Goal: Task Accomplishment & Management: Use online tool/utility

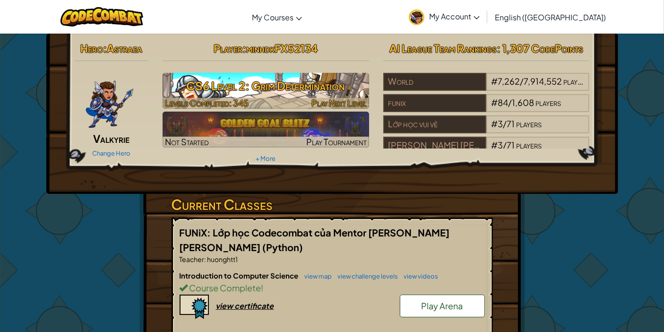
click at [246, 83] on h3 "CS6 Level 2: Grim Determination" at bounding box center [266, 85] width 207 height 21
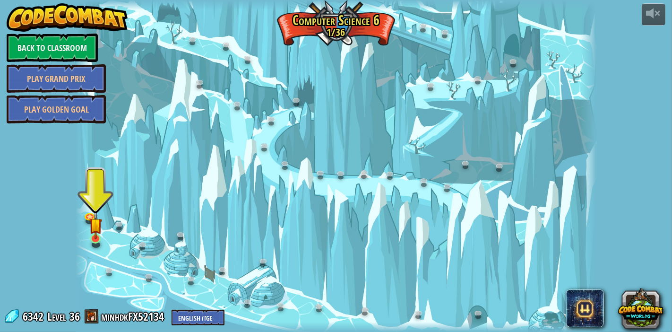
click at [101, 233] on img at bounding box center [95, 225] width 13 height 30
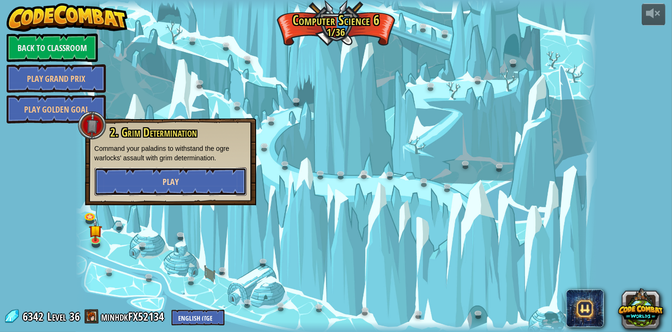
click at [118, 178] on button "Play" at bounding box center [171, 181] width 152 height 28
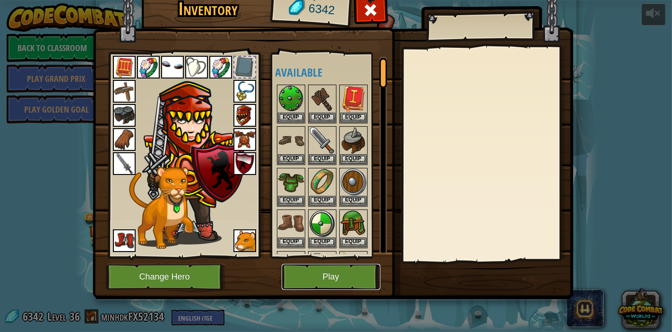
click at [337, 269] on button "Play" at bounding box center [331, 277] width 99 height 26
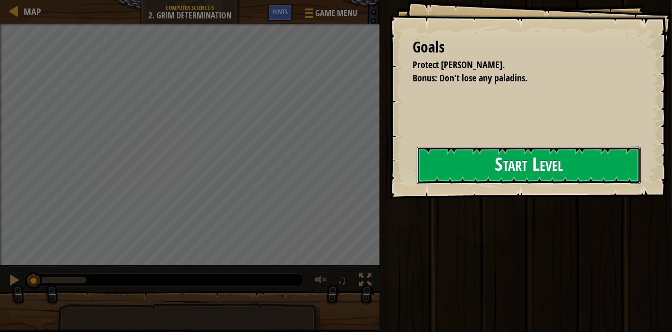
click at [478, 172] on button "Start Level" at bounding box center [529, 165] width 224 height 37
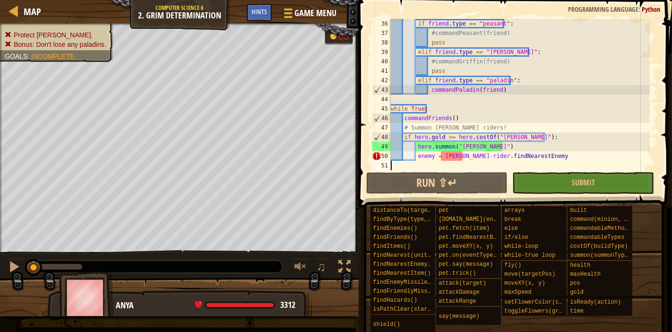
scroll to position [340, 0]
click at [461, 154] on div "if friend . type == "peasant" : #commandPeasant(friend) pass elif friend . type…" at bounding box center [519, 104] width 261 height 170
click at [479, 156] on div "if friend . type == "peasant" : #commandPeasant(friend) pass elif friend . type…" at bounding box center [519, 104] width 261 height 170
click at [481, 156] on div "if friend . type == "peasant" : #commandPeasant(friend) pass elif friend . type…" at bounding box center [519, 104] width 261 height 170
click at [416, 147] on div "if friend . type == "peasant" : #commandPeasant(friend) pass elif friend . type…" at bounding box center [519, 104] width 261 height 170
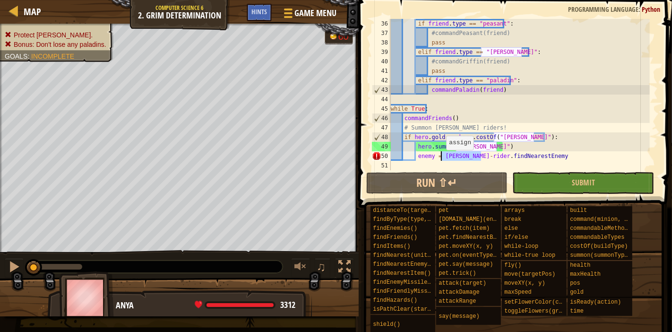
drag, startPoint x: 482, startPoint y: 158, endPoint x: 441, endPoint y: 159, distance: 40.7
click at [441, 159] on div "if friend . type == "peasant" : #commandPeasant(friend) pass elif friend . type…" at bounding box center [519, 104] width 261 height 170
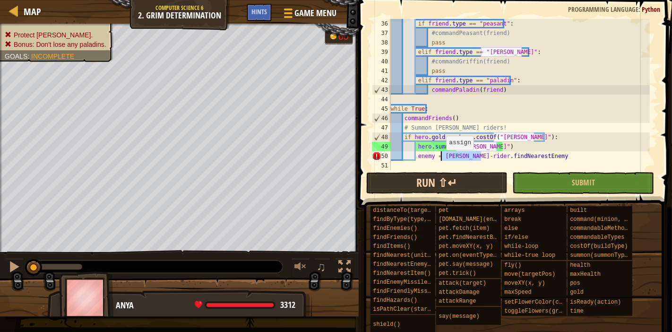
type textarea "enemy = [PERSON_NAME].findNearestEnemy"
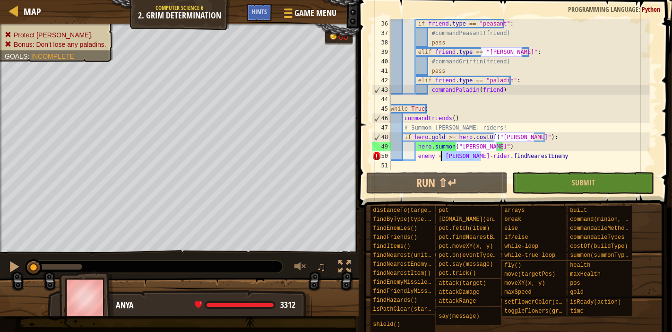
click at [491, 166] on div "if friend . type == "peasant" : #commandPeasant(friend) pass elif friend . type…" at bounding box center [519, 104] width 261 height 170
click at [539, 156] on div "if friend . type == "peasant" : #commandPeasant(friend) pass elif friend . type…" at bounding box center [519, 104] width 261 height 170
type textarea "enemy = [PERSON_NAME].findNearestEnemy"
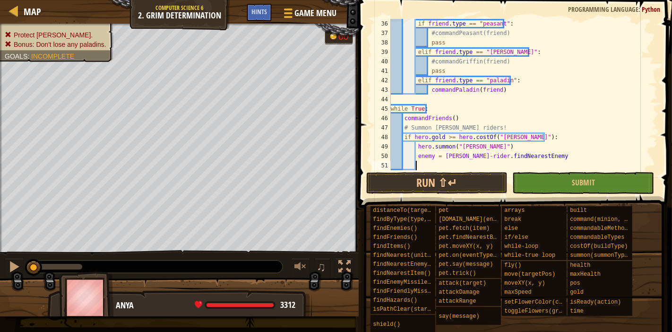
type textarea "g"
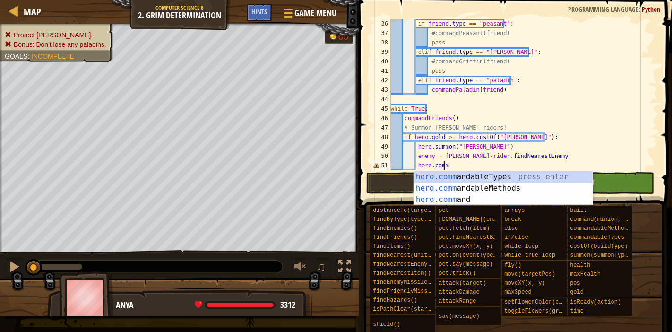
scroll to position [4, 4]
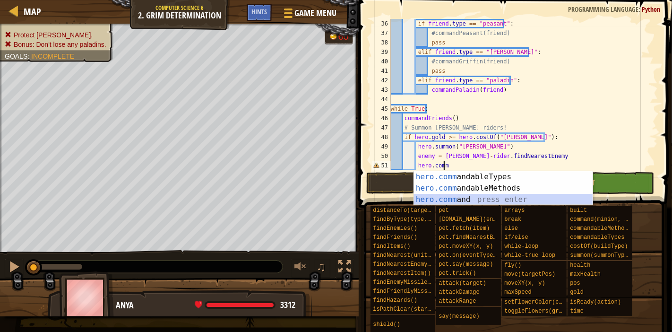
click at [505, 198] on div "hero.comm andableTypes press enter hero.comm andableMethods press enter hero.co…" at bounding box center [503, 199] width 179 height 57
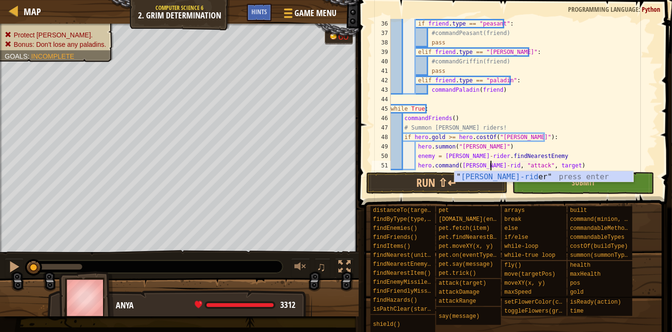
scroll to position [4, 8]
click at [508, 177] on div "" [PERSON_NAME] " press enter" at bounding box center [544, 188] width 179 height 34
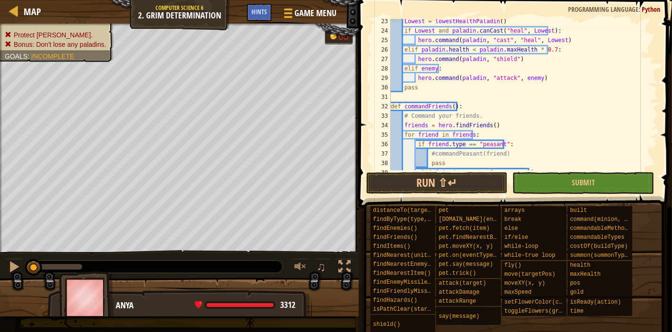
scroll to position [350, 0]
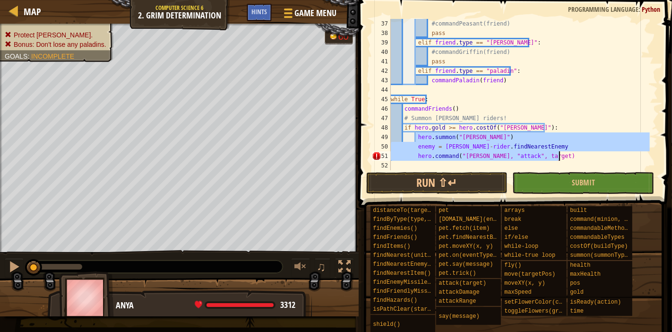
drag, startPoint x: 416, startPoint y: 139, endPoint x: 570, endPoint y: 155, distance: 154.3
click at [570, 155] on div "#commandPeasant(friend) pass elif friend . type == "[PERSON_NAME]" : #commandGr…" at bounding box center [519, 104] width 261 height 170
type textarea "enemy = [PERSON_NAME].findNearestEnemy hero.command("[PERSON_NAME], "attack", t…"
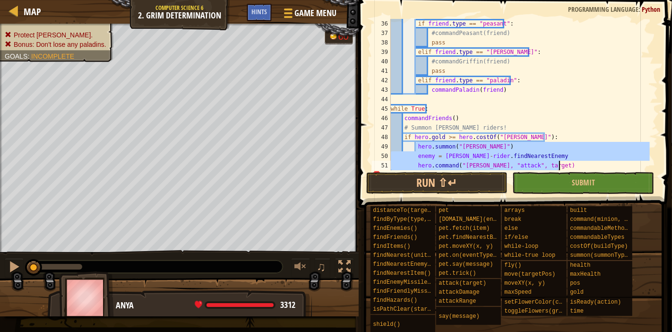
scroll to position [340, 0]
click at [526, 160] on div "if friend . type == "peasant" : #commandPeasant(friend) pass elif friend . type…" at bounding box center [519, 94] width 261 height 151
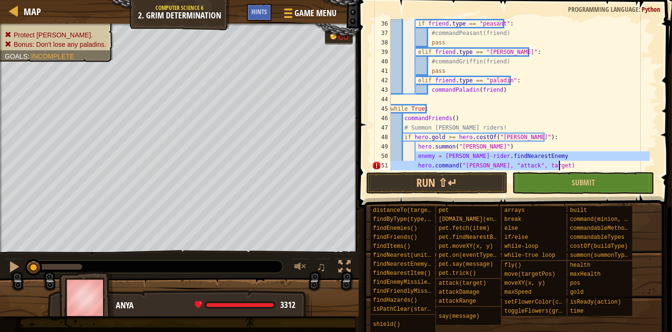
drag, startPoint x: 416, startPoint y: 158, endPoint x: 561, endPoint y: 167, distance: 145.9
click at [561, 167] on div "if friend . type == "peasant" : #commandPeasant(friend) pass elif friend . type…" at bounding box center [519, 104] width 261 height 170
type textarea "enemy = [PERSON_NAME].findNearestEnemy hero.command("[PERSON_NAME], "attack", t…"
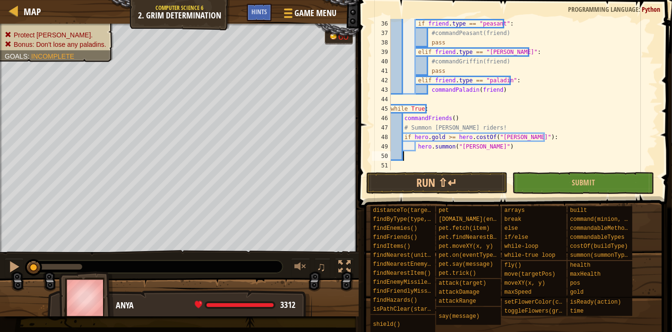
scroll to position [4, 0]
type textarea "hero.summon("[PERSON_NAME]")"
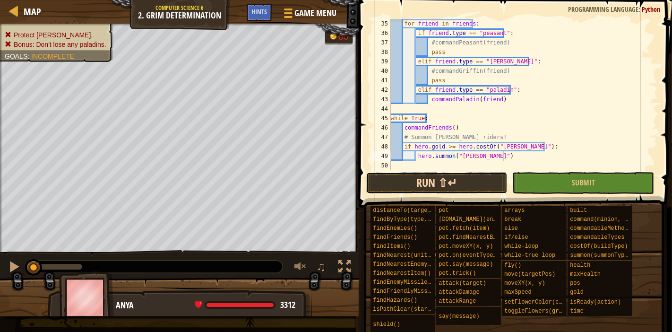
click at [483, 183] on button "Run ⇧↵" at bounding box center [437, 183] width 142 height 22
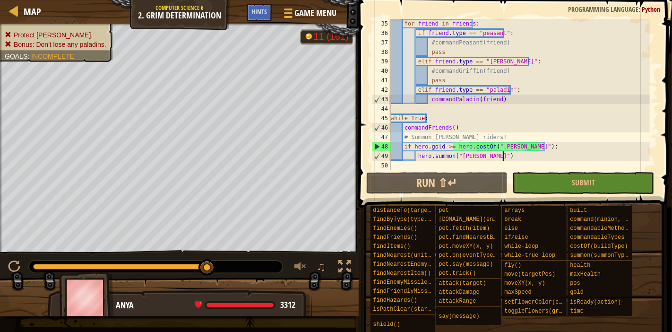
drag, startPoint x: 193, startPoint y: 264, endPoint x: 221, endPoint y: 265, distance: 28.4
click at [216, 267] on div at bounding box center [156, 266] width 254 height 12
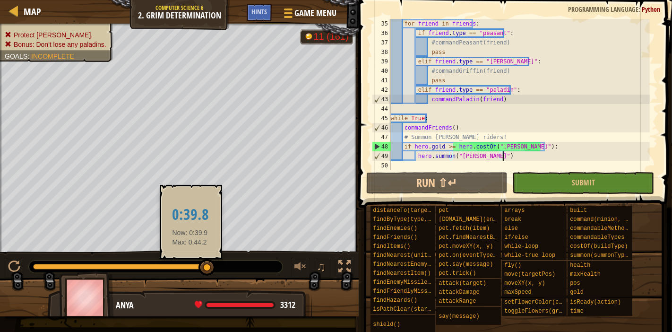
drag, startPoint x: 46, startPoint y: 267, endPoint x: 210, endPoint y: 267, distance: 164.0
click at [210, 267] on div at bounding box center [206, 267] width 17 height 17
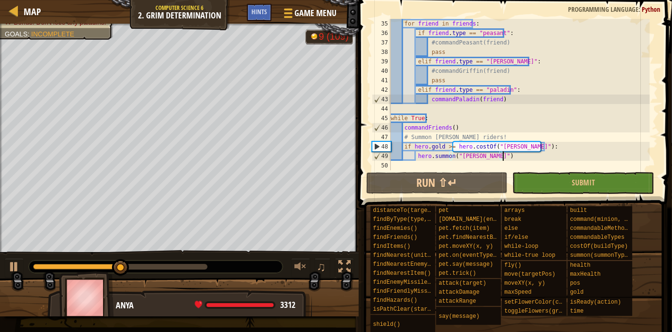
click at [518, 158] on div "for friend in friends : if friend . type == "peasant" : #commandPeasant(friend)…" at bounding box center [519, 104] width 261 height 170
click at [384, 169] on div "50" at bounding box center [381, 165] width 19 height 9
click at [450, 128] on div "for friend in friends : if friend . type == "peasant" : #commandPeasant(friend)…" at bounding box center [519, 104] width 261 height 170
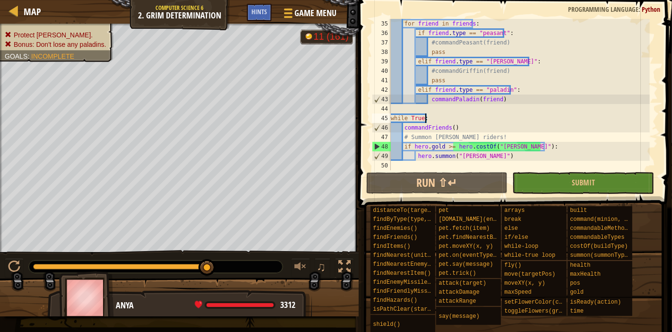
click at [437, 118] on div "for friend in friends : if friend . type == "peasant" : #commandPeasant(friend)…" at bounding box center [519, 104] width 261 height 170
type textarea "while True:"
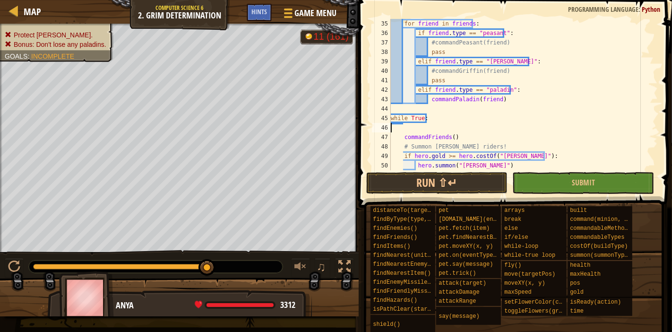
type textarea "while True:"
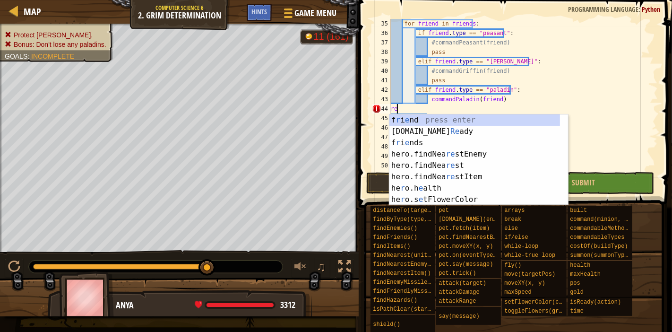
scroll to position [4, 0]
type textarea "r"
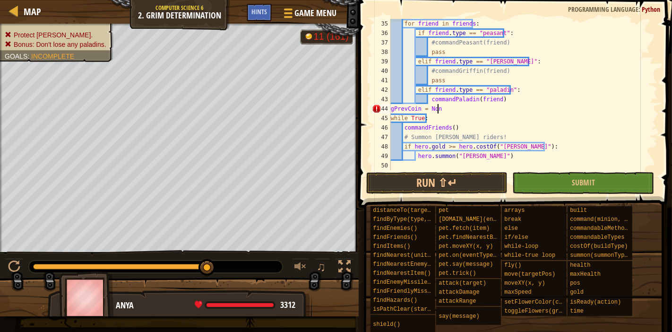
scroll to position [4, 3]
click at [449, 128] on div "for friend in friends : if friend . type == "peasant" : #commandPeasant(friend)…" at bounding box center [519, 104] width 261 height 170
click at [533, 181] on button "Submit" at bounding box center [583, 183] width 142 height 22
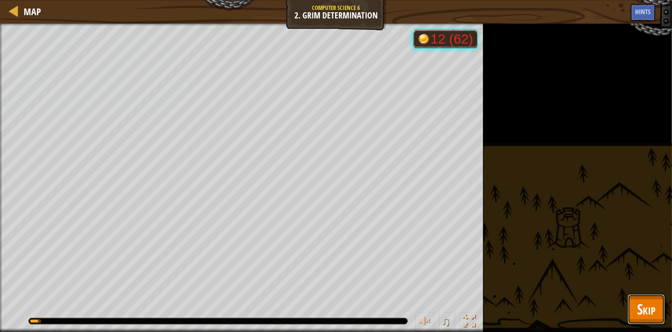
click at [647, 311] on span "Skip" at bounding box center [646, 308] width 18 height 19
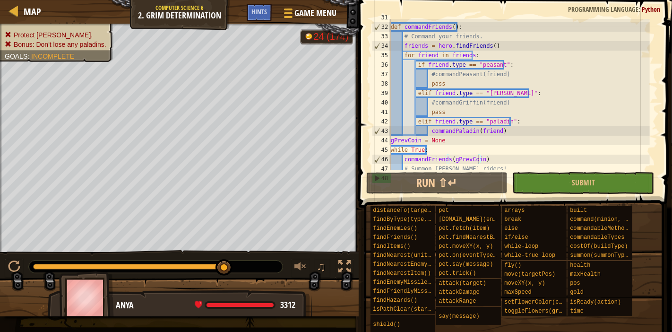
scroll to position [299, 0]
type textarea "#commandPeasant(friend)"
click at [507, 76] on div "def commandFriends ( ) : # Command your friends. friends = hero . [PERSON_NAME]…" at bounding box center [519, 98] width 261 height 170
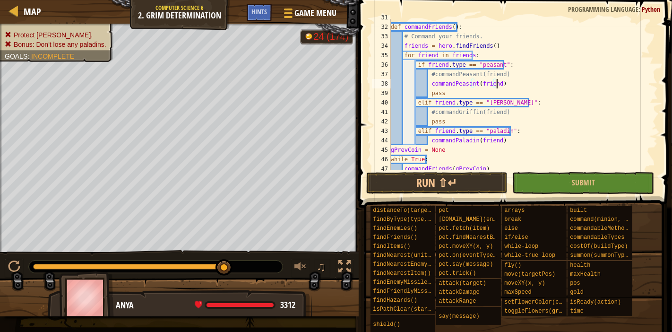
scroll to position [4, 8]
click at [533, 111] on div "def commandFriends ( ) : # Command your friends. friends = hero . [PERSON_NAME]…" at bounding box center [519, 98] width 261 height 170
drag, startPoint x: 505, startPoint y: 110, endPoint x: 429, endPoint y: 110, distance: 75.6
click at [429, 110] on div "def commandFriends ( ) : # Command your friends. friends = hero . [PERSON_NAME]…" at bounding box center [519, 98] width 261 height 170
click at [501, 141] on div "def commandFriends ( ) : # Command your friends. friends = hero . [PERSON_NAME]…" at bounding box center [519, 98] width 261 height 170
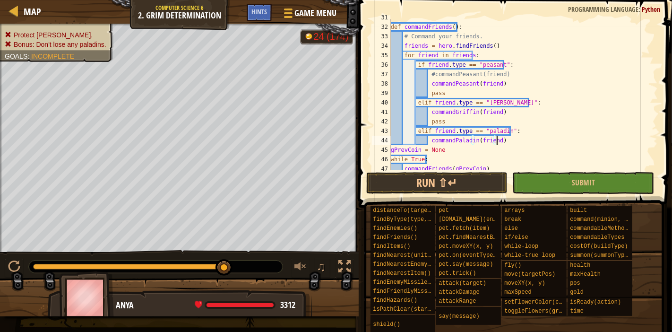
click at [531, 139] on div "def commandFriends ( ) : # Command your friends. friends = hero . [PERSON_NAME]…" at bounding box center [519, 98] width 261 height 170
click at [501, 49] on div "def commandFriends ( ) : # Command your friends. friends = hero . [PERSON_NAME]…" at bounding box center [519, 98] width 261 height 170
type textarea "friends = hero.findFriends()"
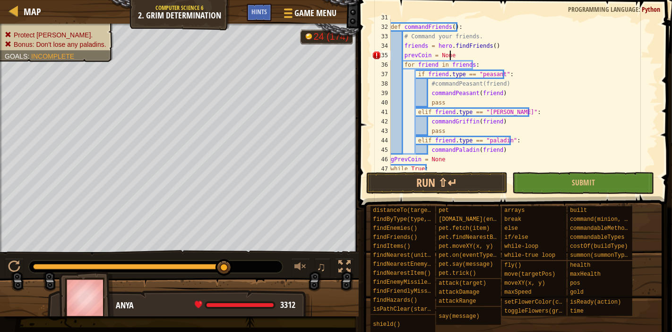
scroll to position [4, 4]
click at [543, 185] on button "Submit" at bounding box center [583, 183] width 142 height 22
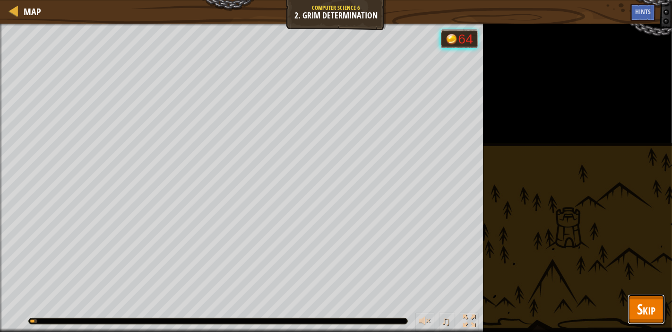
click at [639, 314] on span "Skip" at bounding box center [646, 308] width 18 height 19
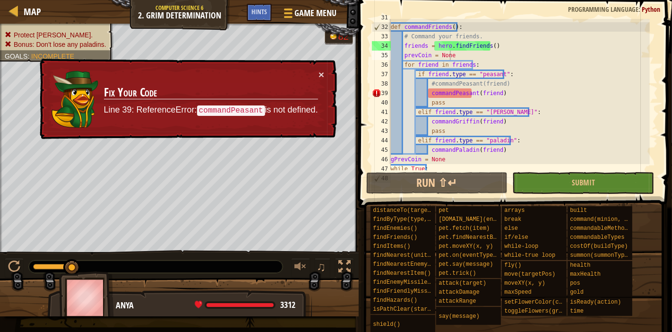
type textarea "commandPeasant(friend)"
drag, startPoint x: 507, startPoint y: 92, endPoint x: 429, endPoint y: 97, distance: 78.2
click at [429, 97] on div "def commandFriends ( ) : # Command your friends. friends = hero . findFriends (…" at bounding box center [519, 98] width 261 height 170
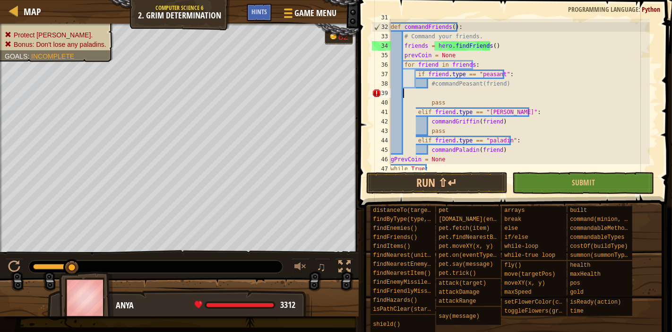
scroll to position [4, 0]
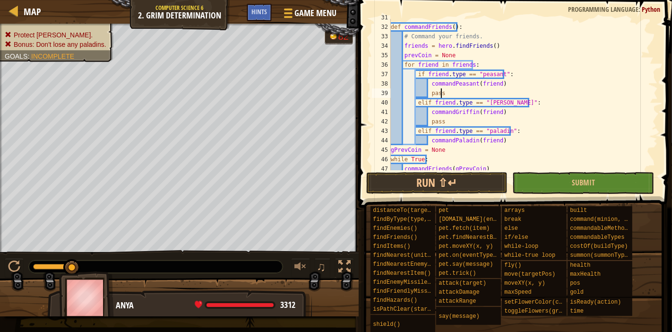
click at [542, 91] on div "def commandFriends ( ) : # Command your friends. friends = hero . findFriends (…" at bounding box center [519, 98] width 261 height 170
drag, startPoint x: 364, startPoint y: 93, endPoint x: 367, endPoint y: 106, distance: 13.5
click at [364, 99] on span at bounding box center [516, 90] width 321 height 235
click at [502, 84] on div "def commandFriends ( ) : # Command your friends. friends = hero . findFriends (…" at bounding box center [519, 98] width 261 height 170
drag, startPoint x: 450, startPoint y: 52, endPoint x: 438, endPoint y: 52, distance: 12.3
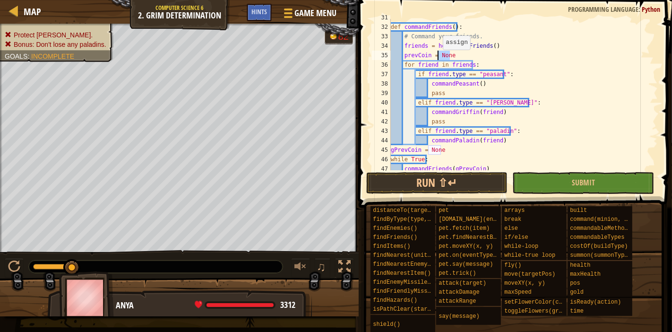
click at [438, 52] on div "def commandFriends ( ) : # Command your friends. friends = hero . findFriends (…" at bounding box center [519, 98] width 261 height 170
click at [474, 85] on div "def commandFriends ( ) : # Command your friends. friends = hero . findFriends (…" at bounding box center [519, 98] width 261 height 170
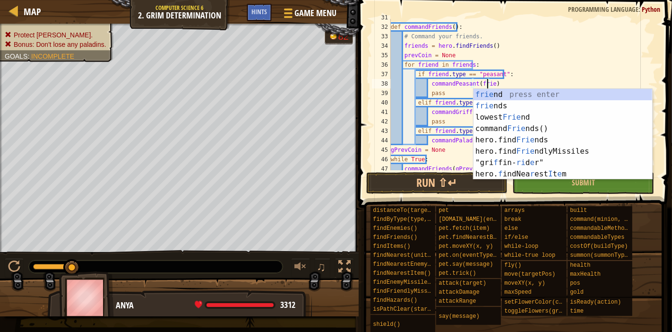
scroll to position [4, 8]
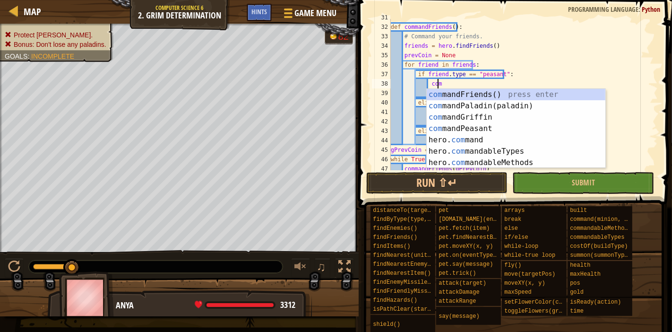
type textarea "c"
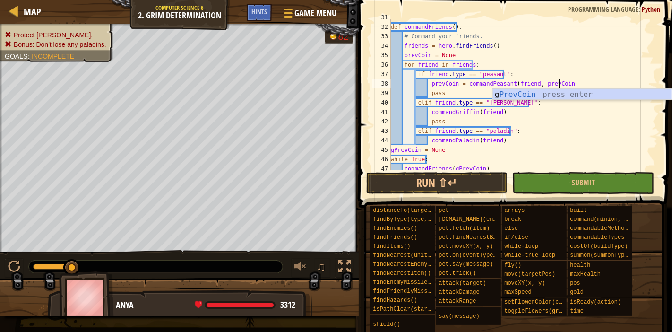
scroll to position [4, 13]
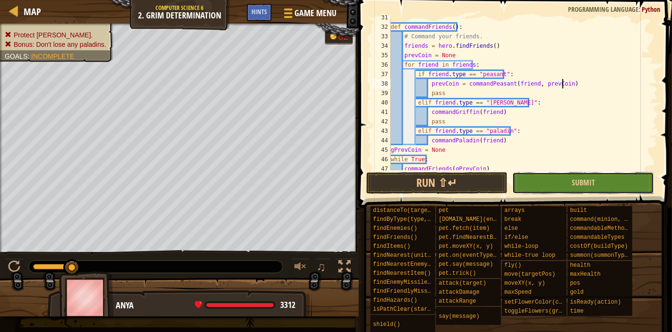
click at [544, 190] on button "Submit" at bounding box center [583, 183] width 142 height 22
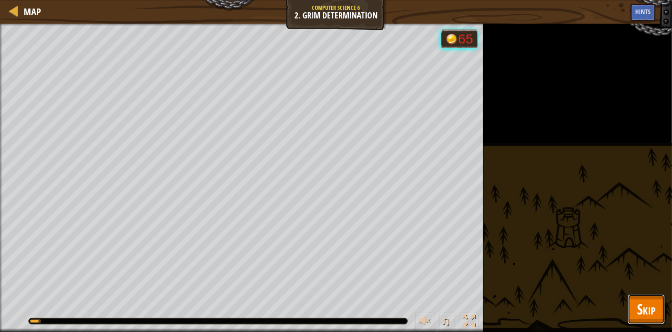
click at [662, 317] on button "Skip" at bounding box center [646, 309] width 37 height 30
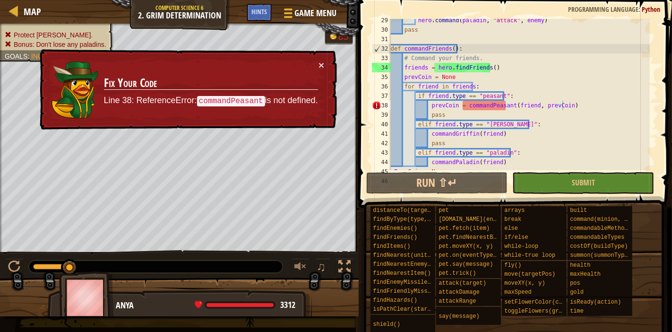
scroll to position [246, 0]
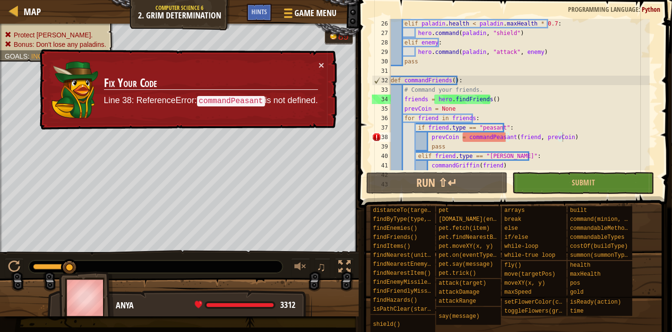
type textarea "pass"
click at [435, 64] on div "[PERSON_NAME] . health < paladin . maxHealth * 0.7 : hero . command ( paladin ,…" at bounding box center [519, 104] width 261 height 170
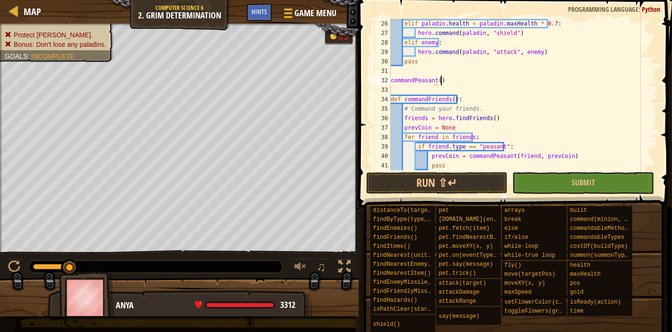
scroll to position [4, 3]
type textarea "commandPeasant():"
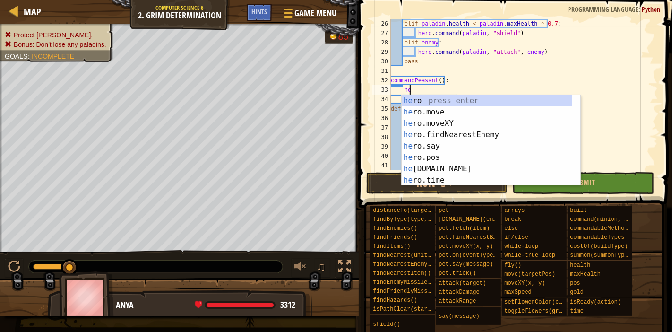
type textarea "h"
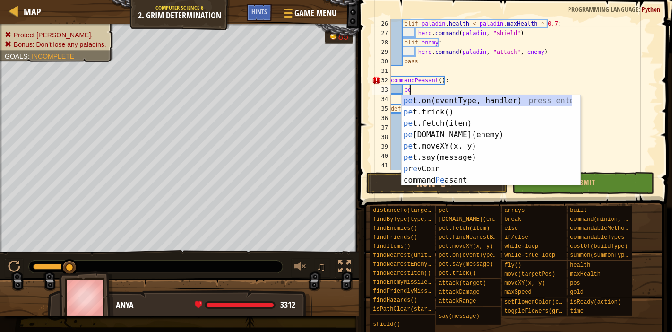
type textarea "p"
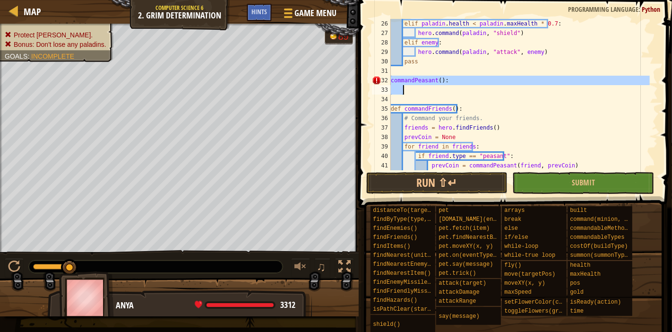
drag, startPoint x: 392, startPoint y: 82, endPoint x: 413, endPoint y: 91, distance: 22.2
click at [413, 91] on div "[PERSON_NAME] . health < paladin . maxHealth * 0.7 : hero . command ( paladin ,…" at bounding box center [519, 104] width 261 height 170
paste textarea "return item"
type textarea "return item"
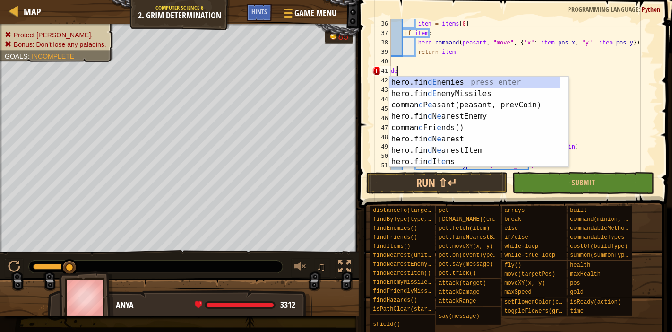
type textarea "d"
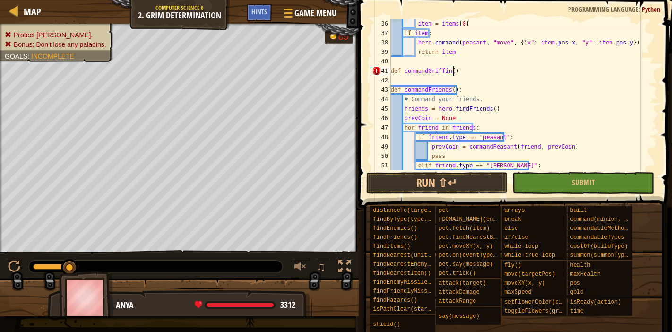
scroll to position [4, 4]
type textarea "def commandGriffin():"
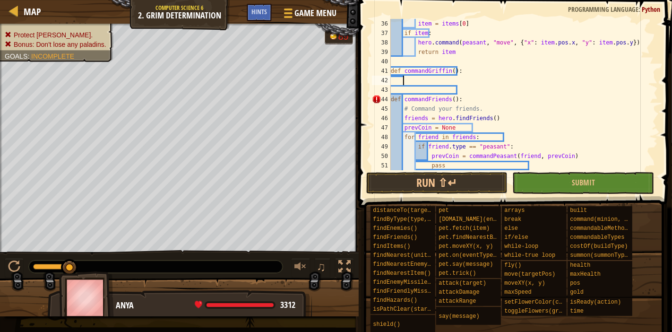
scroll to position [4, 0]
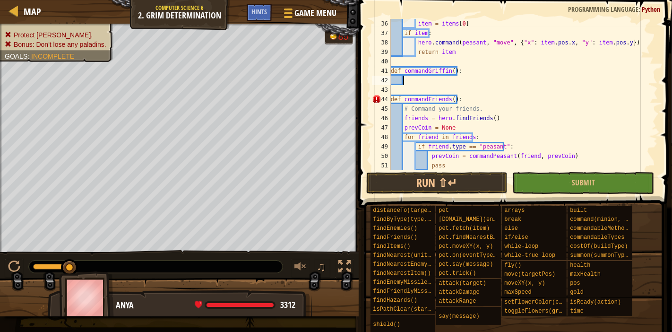
click at [451, 72] on div "item = items [ 0 ] if item : hero . command ( peasant , "move" , { "x" : item .…" at bounding box center [519, 104] width 261 height 170
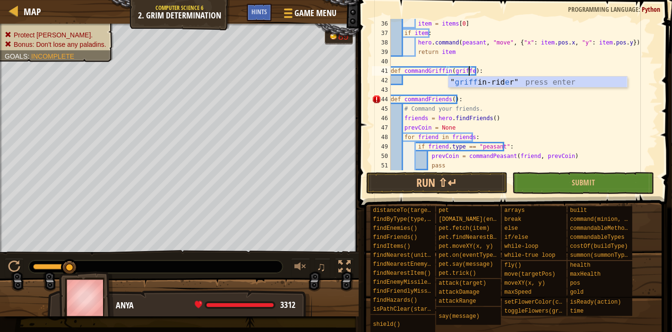
scroll to position [4, 6]
type textarea "def commandGriffin([PERSON_NAME]):"
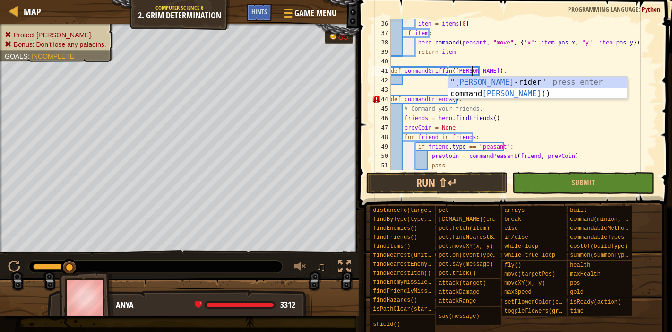
click at [569, 70] on div "item = items [ 0 ] if item : hero . command ( peasant , "move" , { "x" : item .…" at bounding box center [519, 104] width 261 height 170
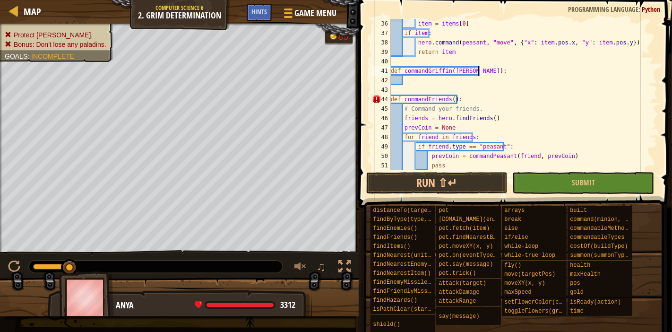
click at [522, 89] on div "item = items [ 0 ] if item : hero . command ( peasant , "move" , { "x" : item .…" at bounding box center [519, 104] width 261 height 170
click at [508, 83] on div "item = items [ 0 ] if item : hero . command ( peasant , "move" , { "x" : item .…" at bounding box center [519, 104] width 261 height 170
type textarea "h"
type textarea "enemy = [PERSON_NAME].findNearestEnemy"
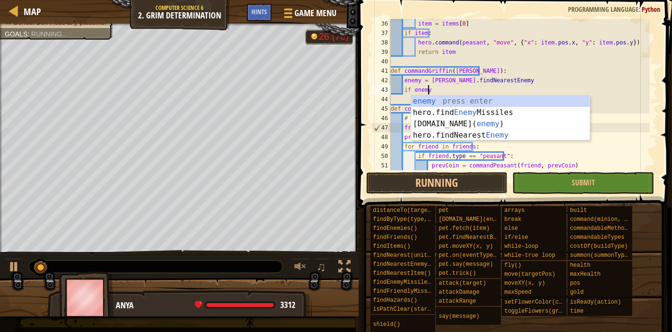
type textarea "if enemy:"
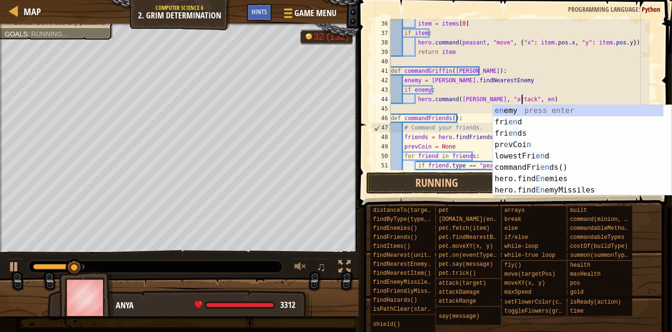
scroll to position [4, 11]
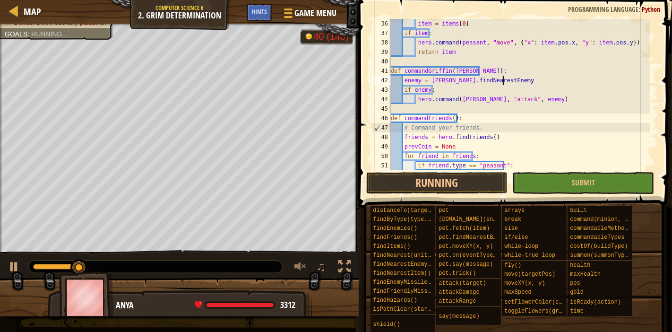
drag, startPoint x: 509, startPoint y: 83, endPoint x: 513, endPoint y: 73, distance: 10.2
click at [508, 83] on div "item = items [ 0 ] if item : hero . command ( peasant , "move" , { "x" : item .…" at bounding box center [519, 104] width 261 height 170
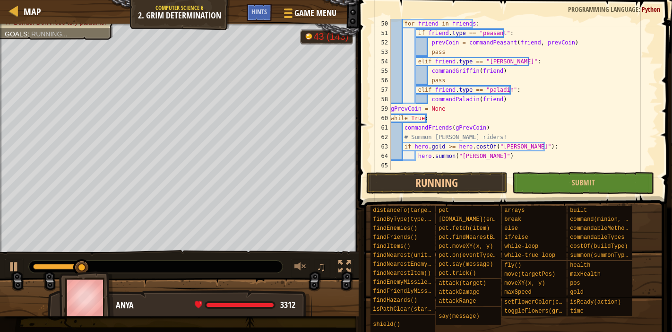
scroll to position [473, 0]
click at [513, 158] on div "for friend in friends : if friend . type == "peasant" : prevCoin = commandPeasa…" at bounding box center [519, 104] width 261 height 170
type textarea "hero.summon("[PERSON_NAME]")"
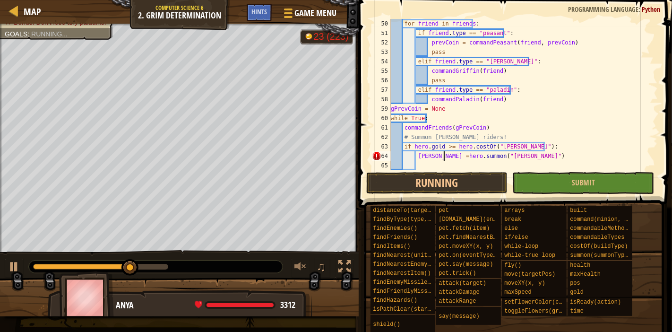
scroll to position [4, 4]
type textarea "[PERSON_NAME] = hero.summon("[PERSON_NAME]")"
click at [511, 166] on div "for friend in friends : if friend . type == "peasant" : prevCoin = commandPeasa…" at bounding box center [519, 104] width 261 height 170
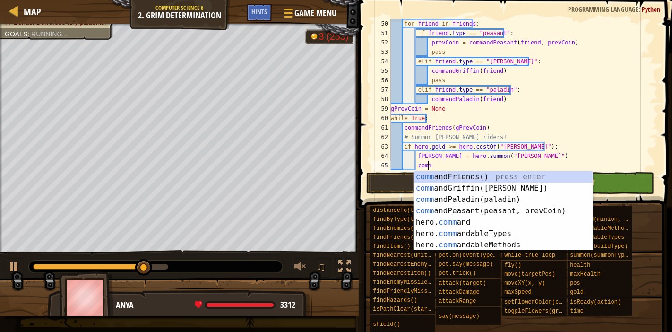
scroll to position [4, 2]
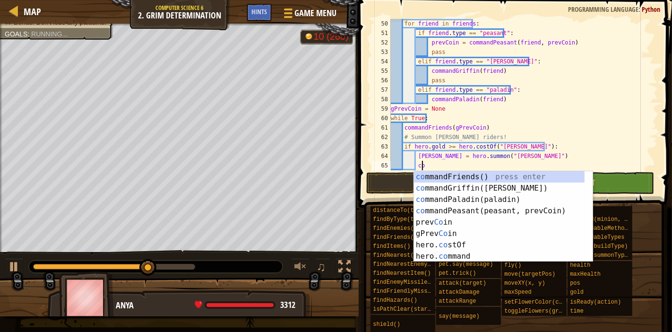
type textarea "c"
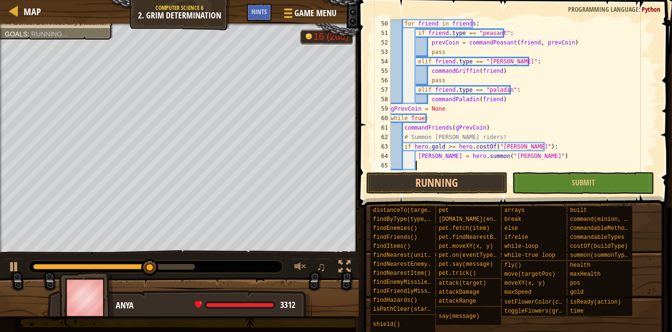
scroll to position [4, 1]
type textarea "commad"
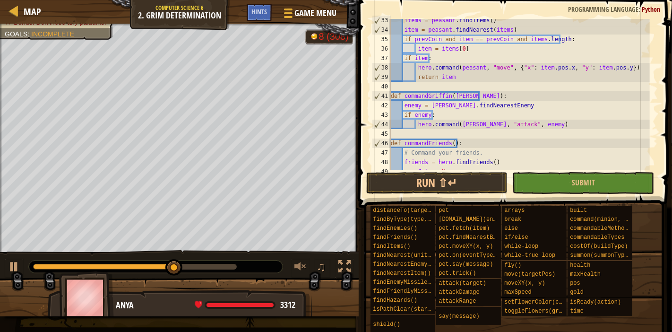
scroll to position [315, 0]
click at [537, 122] on div "items = peasant . findItems ( ) item = peasant . findNearest ( items ) if prevC…" at bounding box center [519, 101] width 261 height 170
type textarea "hero.command([PERSON_NAME], "attack", enemy)"
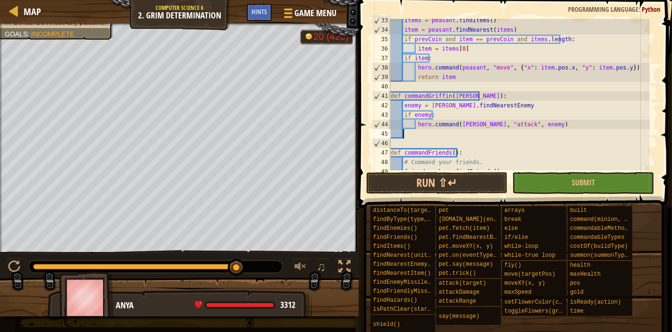
scroll to position [4, 0]
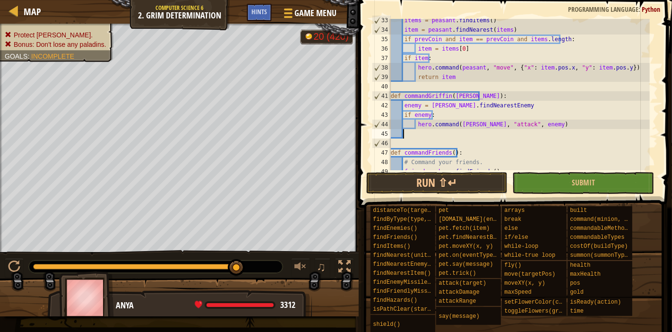
type textarea "4"
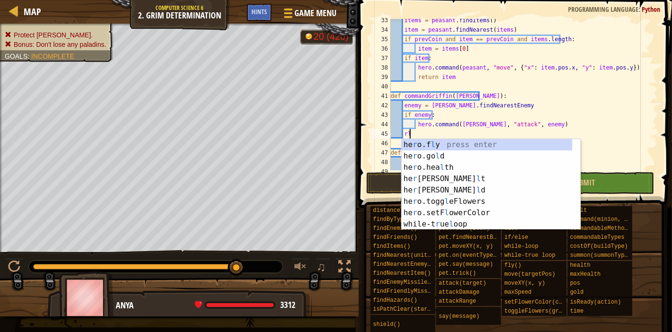
type textarea "r"
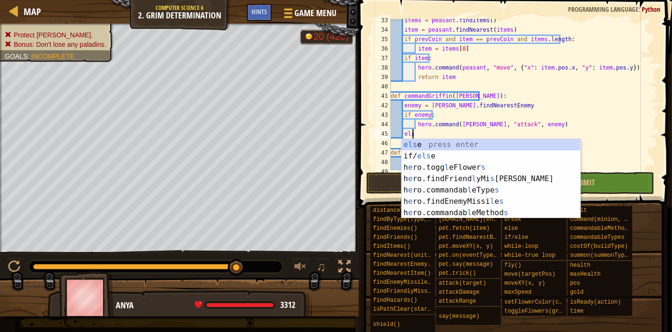
scroll to position [4, 1]
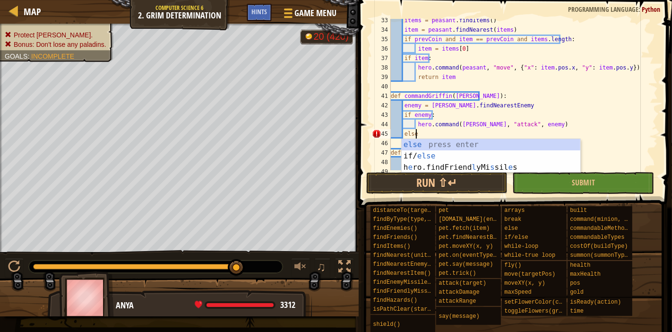
type textarea "else:"
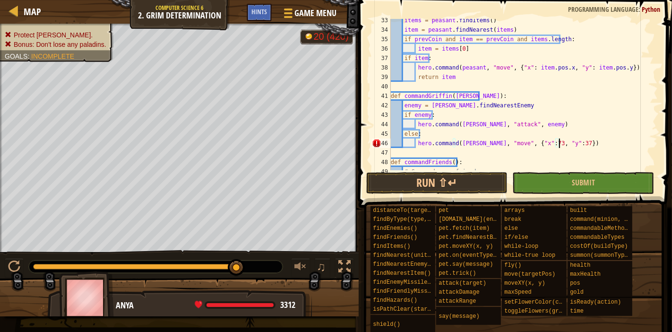
scroll to position [4, 13]
click at [531, 180] on button "Submit" at bounding box center [583, 183] width 142 height 22
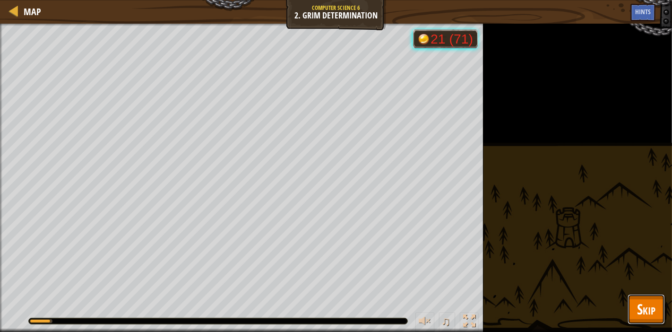
click at [642, 308] on span "Skip" at bounding box center [646, 308] width 18 height 19
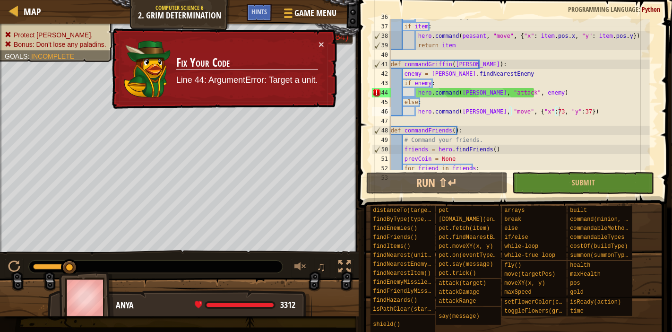
scroll to position [347, 0]
click at [318, 43] on td "Fix Your Code Line 44: ArgumentError: Target a unit." at bounding box center [247, 68] width 143 height 59
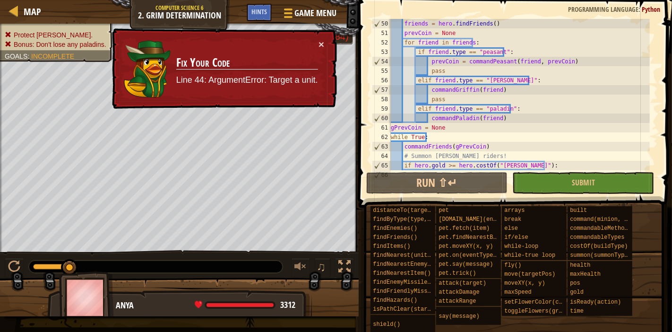
scroll to position [501, 0]
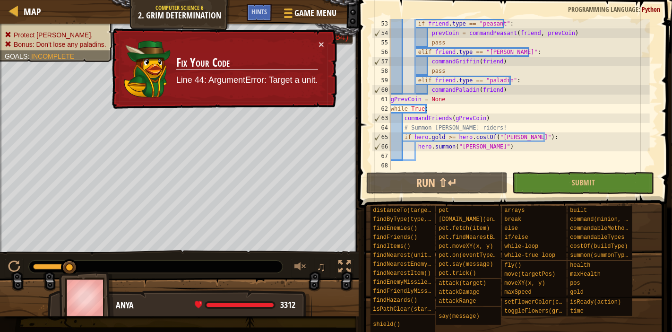
click at [491, 63] on div "if friend . type == "peasant" : prevCoin = commandPeasant ( friend , prevCoin )…" at bounding box center [519, 104] width 261 height 170
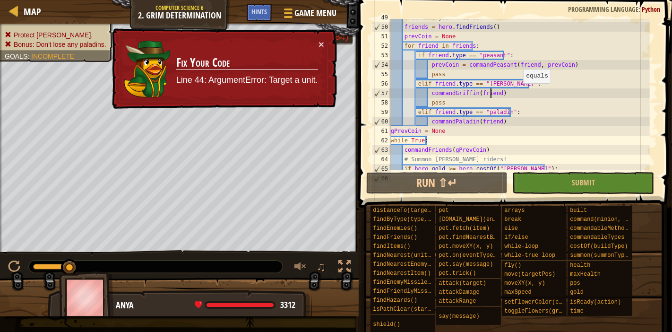
scroll to position [438, 0]
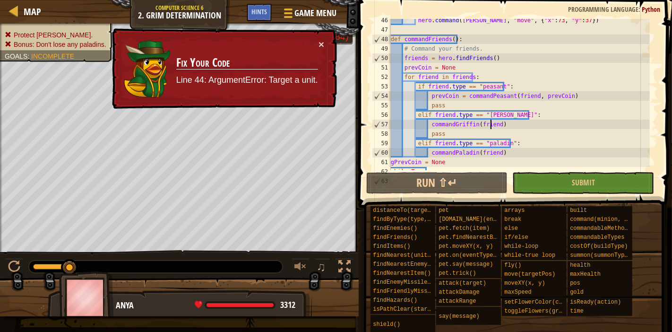
click at [497, 56] on div "hero . command ( [PERSON_NAME] , "move" , { "x" : 73 , "y" : 37 }) def commandF…" at bounding box center [519, 101] width 261 height 170
type textarea "friends = hero.findFriends()"
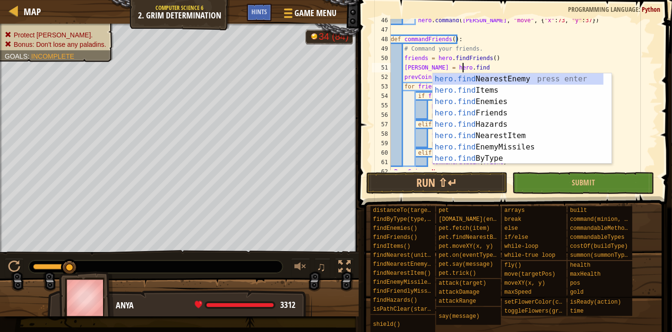
scroll to position [4, 5]
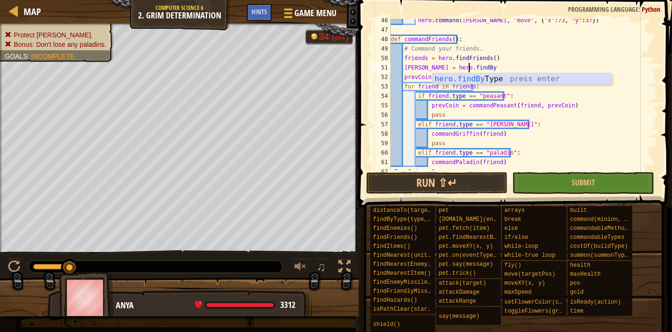
click at [535, 81] on div "hero.findBy Type press enter" at bounding box center [522, 90] width 179 height 34
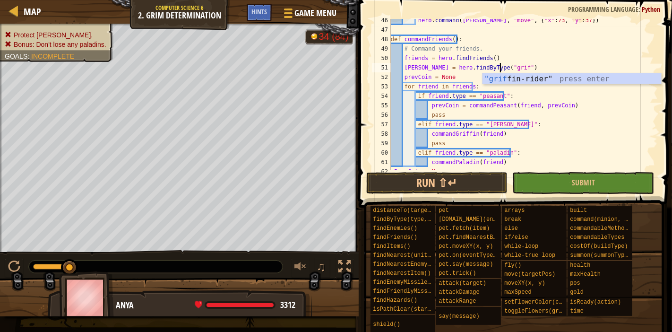
scroll to position [4, 9]
click at [529, 78] on div ""grif fin-rider" press enter" at bounding box center [572, 90] width 179 height 34
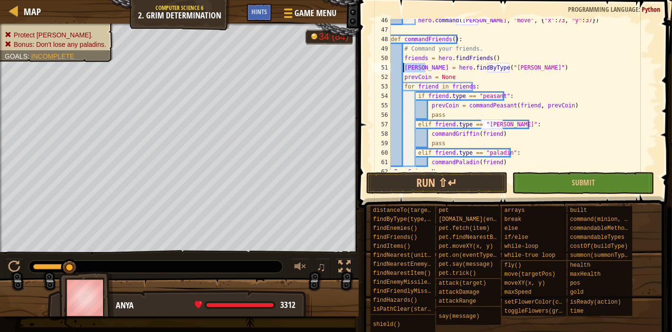
drag, startPoint x: 424, startPoint y: 69, endPoint x: 405, endPoint y: 67, distance: 19.5
click at [405, 67] on div "hero . command ( [PERSON_NAME] , "move" , { "x" : 73 , "y" : 37 }) def commandF…" at bounding box center [519, 101] width 261 height 170
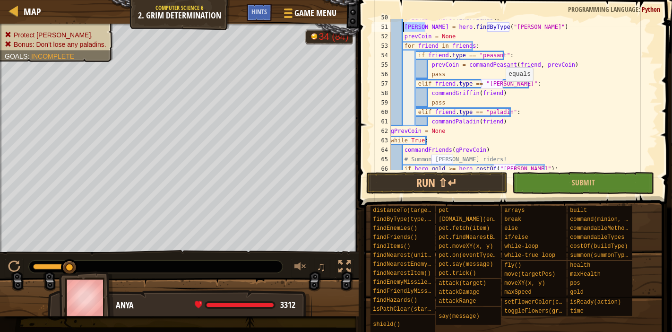
scroll to position [479, 0]
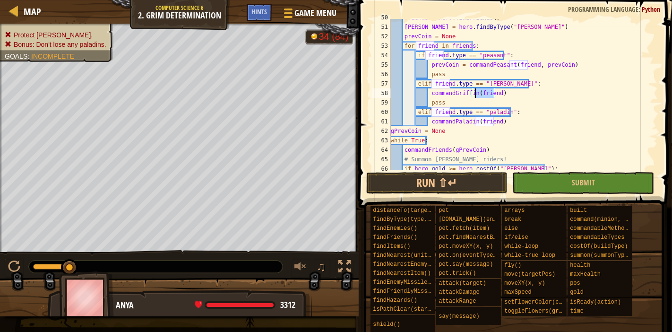
drag, startPoint x: 493, startPoint y: 93, endPoint x: 475, endPoint y: 94, distance: 18.5
click at [475, 94] on div "friends = hero . findFriends ( ) [PERSON_NAME] = hero . findByType ( "[PERSON_N…" at bounding box center [519, 98] width 261 height 170
paste textarea "[PERSON_NAME]"
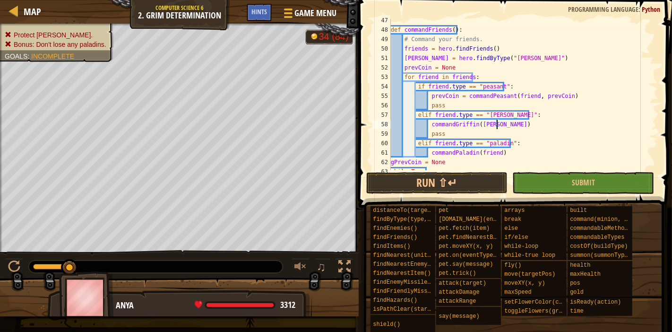
scroll to position [447, 0]
click at [492, 180] on button "Run ⇧↵" at bounding box center [437, 183] width 142 height 22
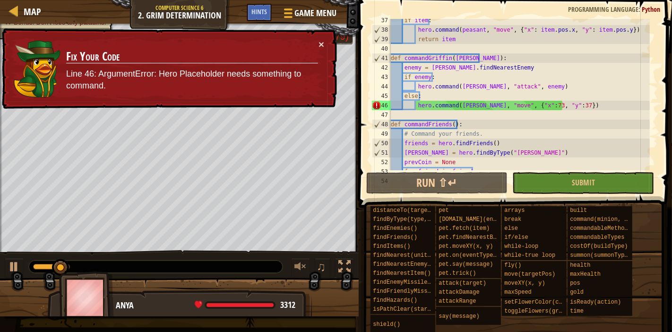
scroll to position [353, 0]
click at [508, 65] on div "if item : hero . command ( peasant , "move" , { "x" : item . pos . x , "y" : it…" at bounding box center [519, 101] width 261 height 170
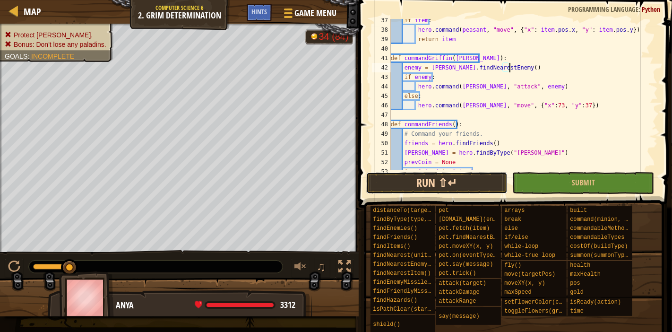
click at [495, 183] on button "Run ⇧↵" at bounding box center [437, 183] width 142 height 22
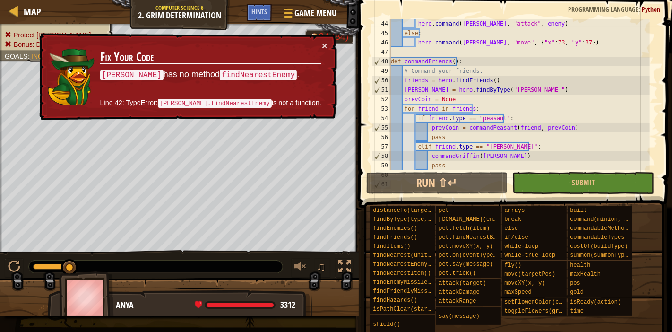
scroll to position [447, 0]
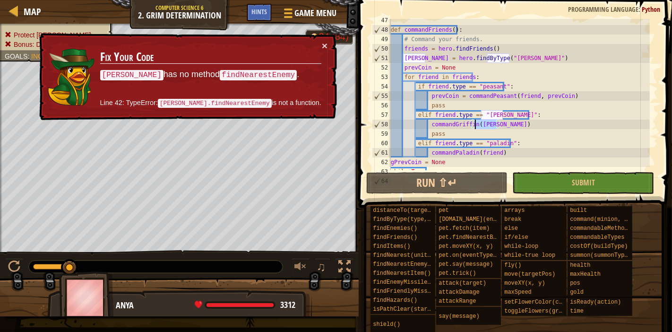
drag, startPoint x: 497, startPoint y: 126, endPoint x: 475, endPoint y: 123, distance: 22.0
click at [475, 123] on div "def commandFriends ( ) : # Command your friends. friends = hero . findFriends (…" at bounding box center [519, 101] width 261 height 170
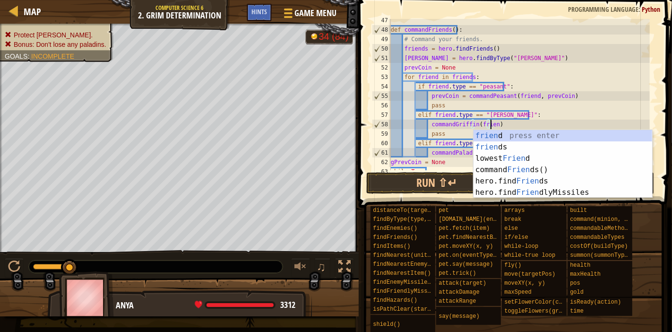
scroll to position [4, 8]
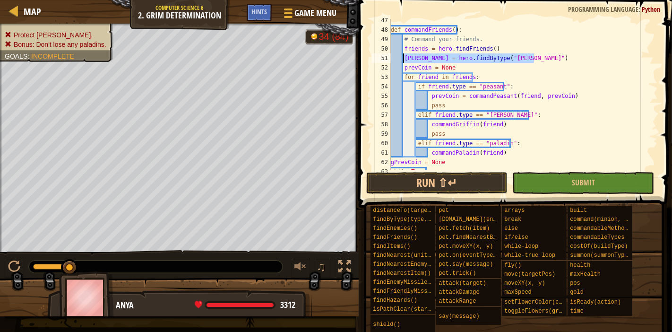
drag, startPoint x: 533, startPoint y: 55, endPoint x: 404, endPoint y: 57, distance: 129.0
click at [404, 57] on div "def commandFriends ( ) : # Command your friends. friends = hero . findFriends (…" at bounding box center [519, 101] width 261 height 170
click at [559, 86] on div "def commandFriends ( ) : # Command your friends. friends = hero . findFriends (…" at bounding box center [519, 101] width 261 height 170
type textarea "if friend.type == "peasant":"
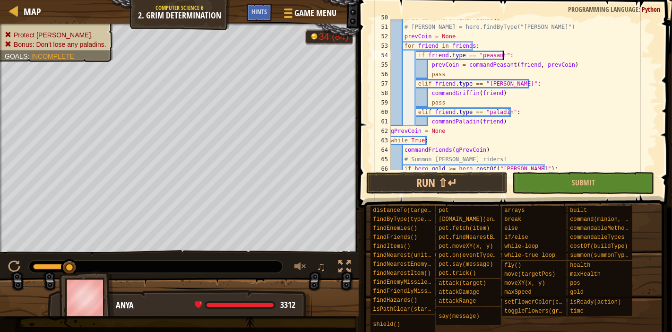
scroll to position [510, 0]
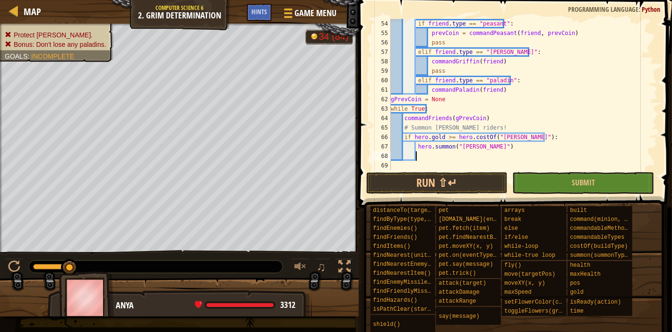
click at [468, 158] on div "if friend . type == "peasant" : prevCoin = commandPeasant ( friend , prevCoin )…" at bounding box center [519, 104] width 261 height 170
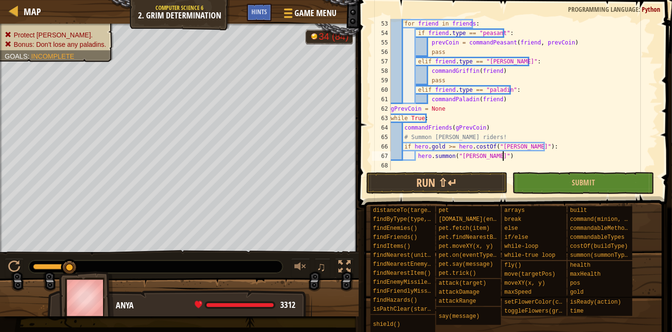
scroll to position [501, 0]
type textarea "hero.summon("[PERSON_NAME]")"
click at [459, 183] on button "Run ⇧↵" at bounding box center [437, 183] width 142 height 22
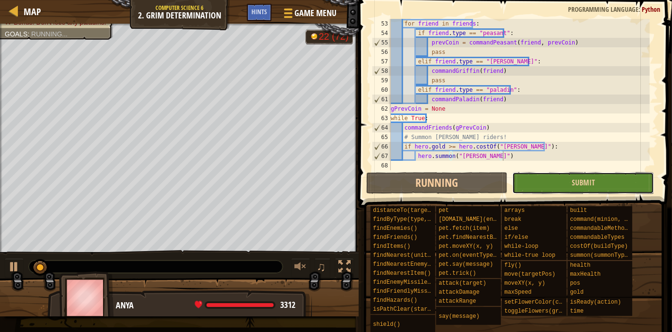
click at [555, 178] on button "Submit" at bounding box center [583, 183] width 142 height 22
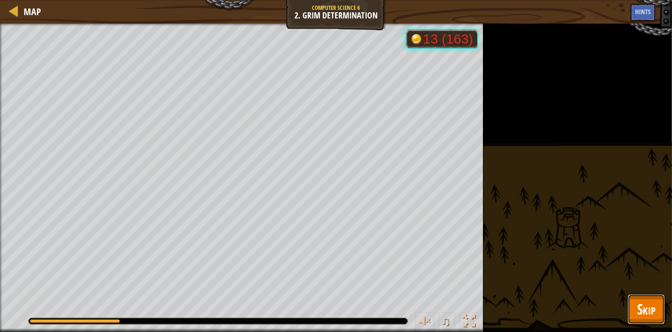
click at [648, 315] on span "Skip" at bounding box center [646, 308] width 18 height 19
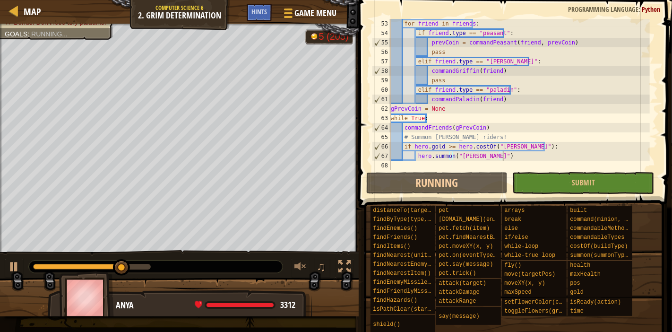
scroll to position [501, 0]
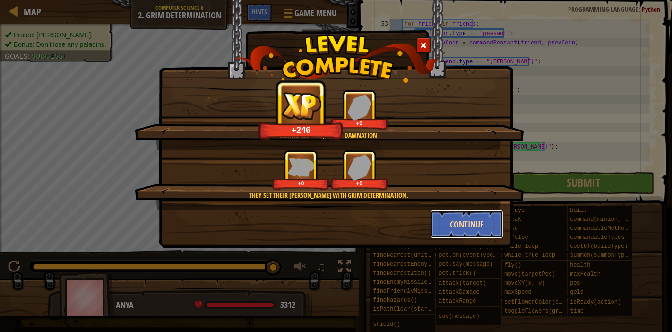
click at [474, 229] on button "Continue" at bounding box center [467, 224] width 73 height 28
